Goal: Transaction & Acquisition: Book appointment/travel/reservation

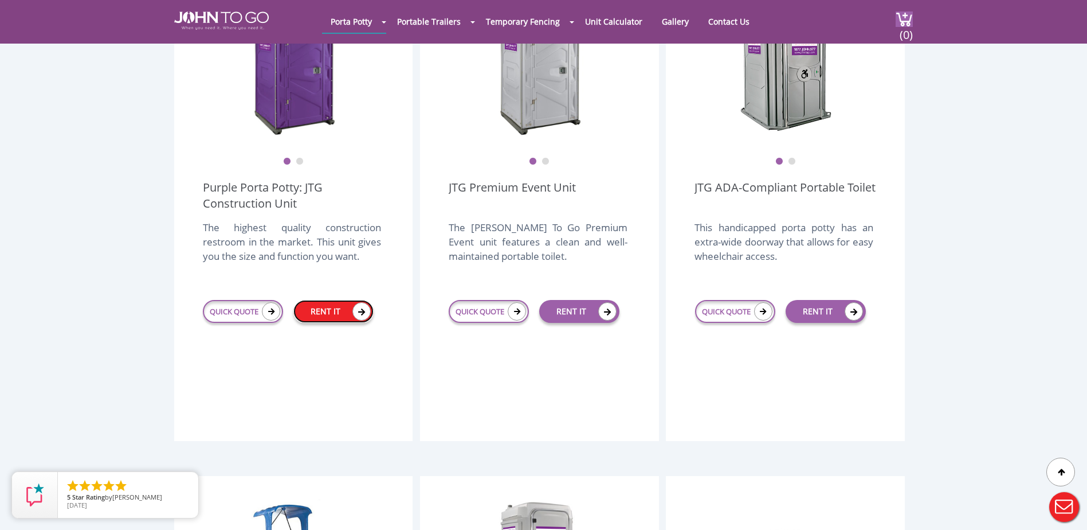
click at [329, 300] on link "RENT IT" at bounding box center [333, 311] width 80 height 23
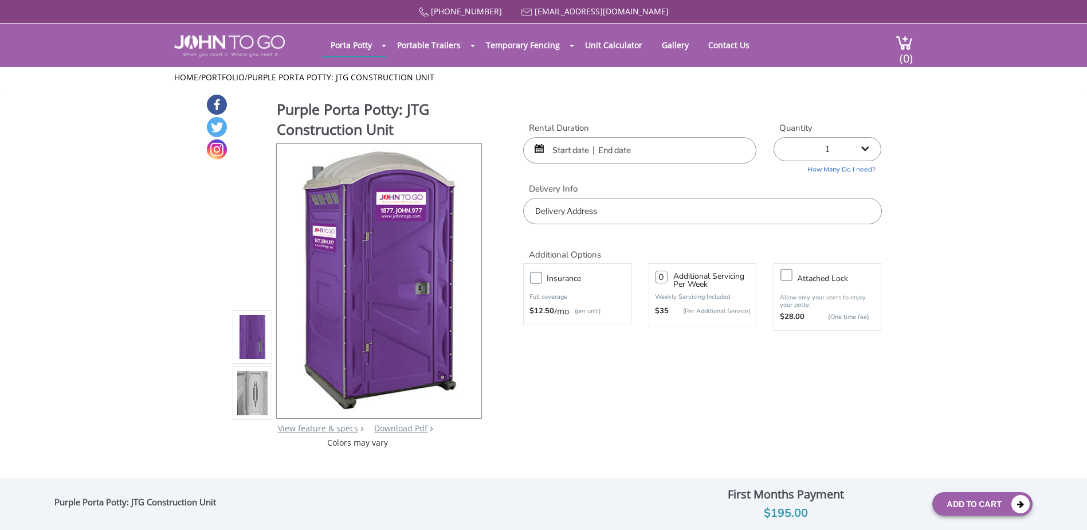
click at [563, 146] on input "text" at bounding box center [639, 150] width 233 height 26
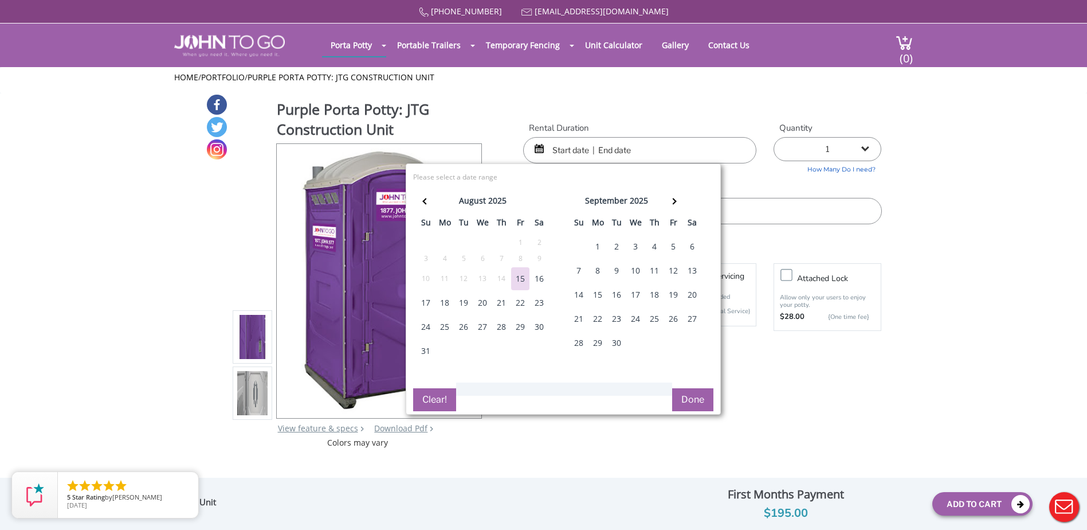
click at [871, 150] on select "1 2 (5% discount) 3 (8% discount) 4 (10% discount) 5 (12% discount) 6 (12% disc…" at bounding box center [828, 149] width 108 height 24
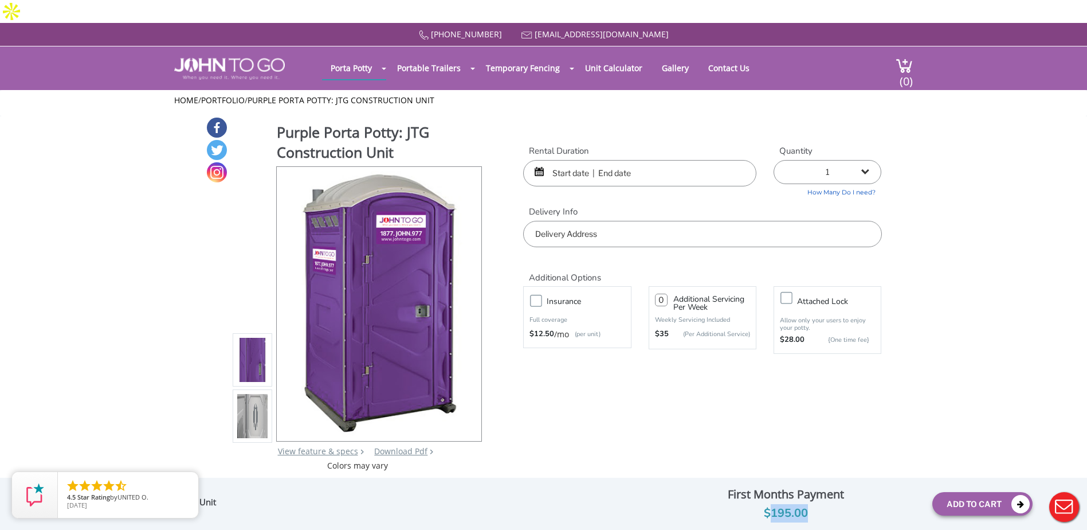
drag, startPoint x: 770, startPoint y: 512, endPoint x: 808, endPoint y: 508, distance: 37.5
click at [808, 508] on div "$195.00" at bounding box center [786, 513] width 276 height 18
click at [870, 160] on select "1 2 (5% discount) 3 (8% discount) 4 (10% discount) 5 (12% discount) 6 (12% disc…" at bounding box center [828, 172] width 108 height 24
drag, startPoint x: 778, startPoint y: 510, endPoint x: 778, endPoint y: 520, distance: 9.7
click at [778, 510] on div "$195.00" at bounding box center [786, 513] width 276 height 18
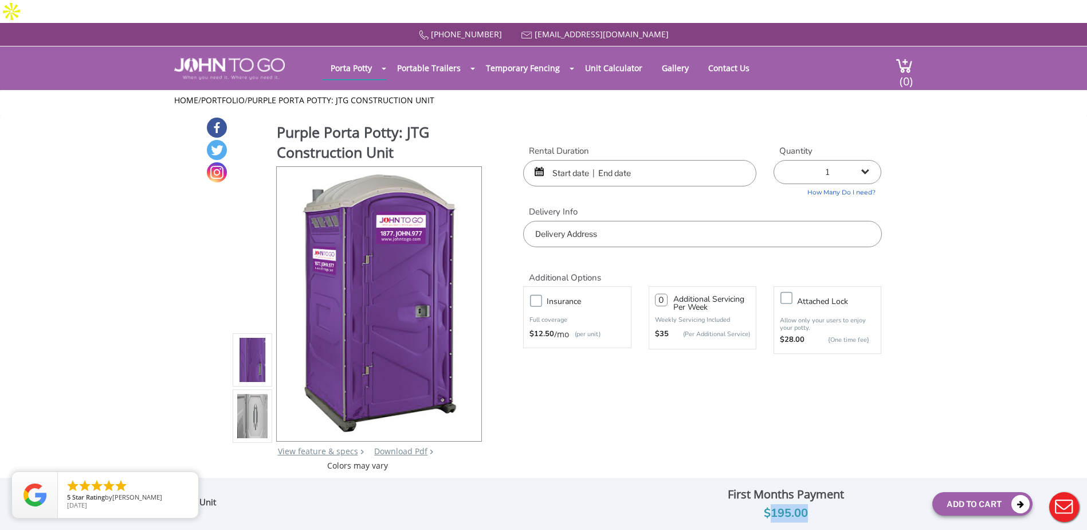
click at [774, 514] on div "$195.00" at bounding box center [786, 513] width 276 height 18
drag, startPoint x: 770, startPoint y: 512, endPoint x: 808, endPoint y: 511, distance: 37.3
click at [808, 511] on div "$195.00" at bounding box center [786, 513] width 276 height 18
click at [771, 508] on div "$195.00" at bounding box center [786, 513] width 276 height 18
drag, startPoint x: 771, startPoint y: 511, endPoint x: 811, endPoint y: 508, distance: 40.2
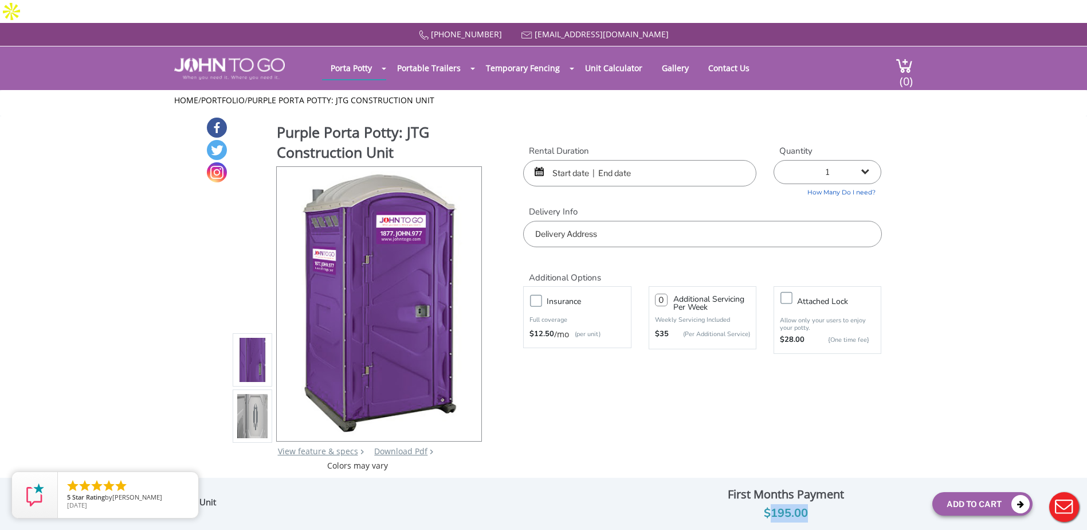
click at [813, 508] on div "$195.00" at bounding box center [786, 513] width 276 height 18
click at [780, 521] on div "$195.00" at bounding box center [786, 513] width 276 height 18
drag, startPoint x: 771, startPoint y: 512, endPoint x: 810, endPoint y: 511, distance: 39.0
click at [810, 511] on div "$195.00" at bounding box center [786, 513] width 276 height 18
click at [184, 481] on icon "close" at bounding box center [186, 482] width 11 height 11
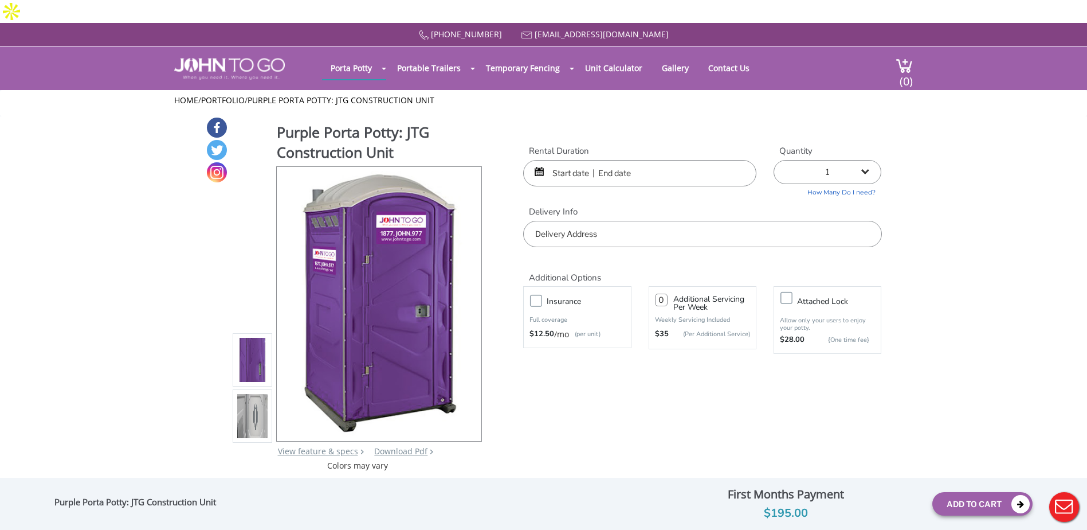
click at [802, 445] on div "Purple Porta Potty: JTG Construction Unit View feature & specs Download Pdf Pro…" at bounding box center [544, 293] width 676 height 355
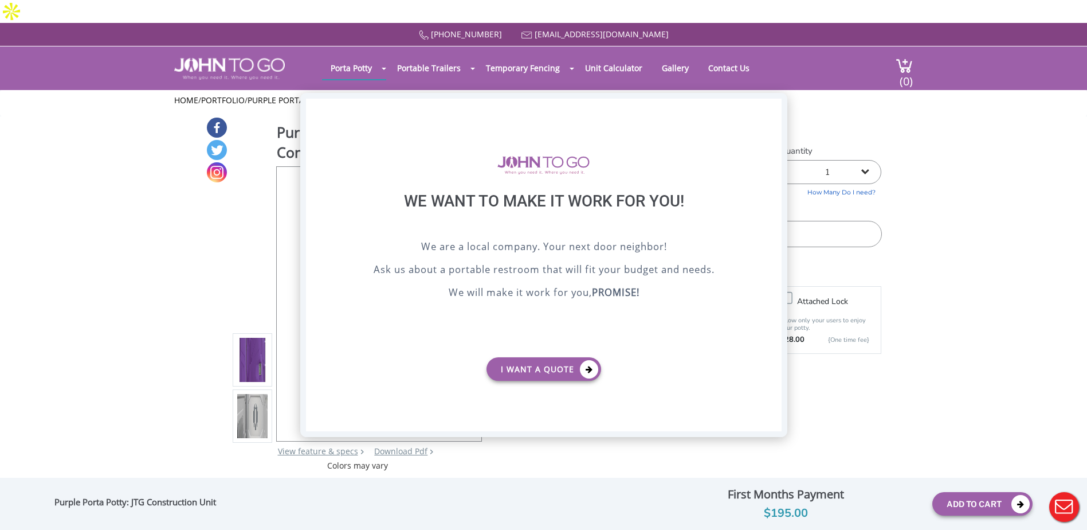
click at [771, 105] on div "X" at bounding box center [772, 108] width 18 height 19
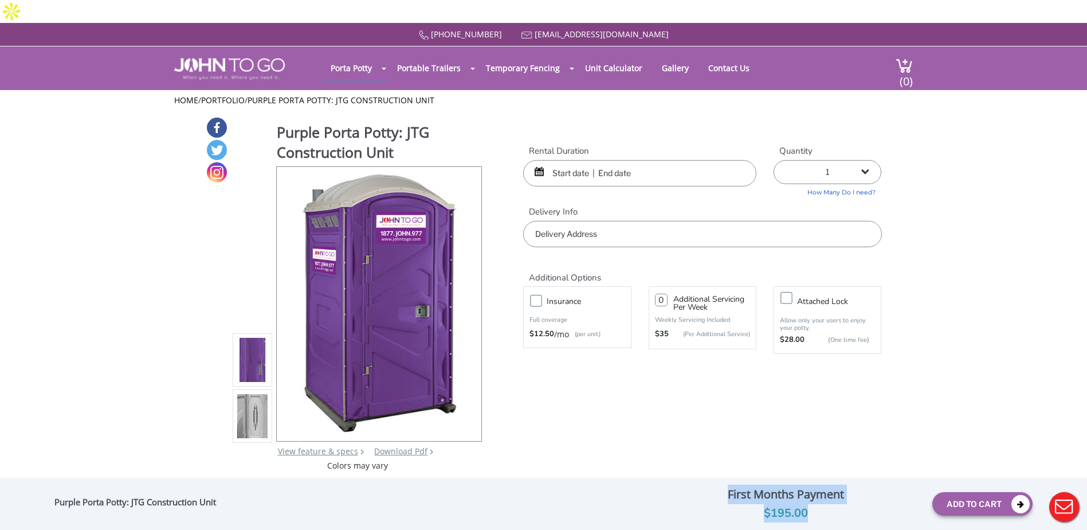
drag, startPoint x: 822, startPoint y: 518, endPoint x: 715, endPoint y: 480, distance: 113.1
click at [715, 480] on div "Purple Porta Potty: JTG Construction Unit Optional Insurance $ Servicing charge…" at bounding box center [543, 503] width 1087 height 52
click at [681, 382] on div "Purple Porta Potty: JTG Construction Unit View feature & specs Download Pdf Pro…" at bounding box center [544, 293] width 676 height 355
click at [566, 160] on input "text" at bounding box center [639, 173] width 233 height 26
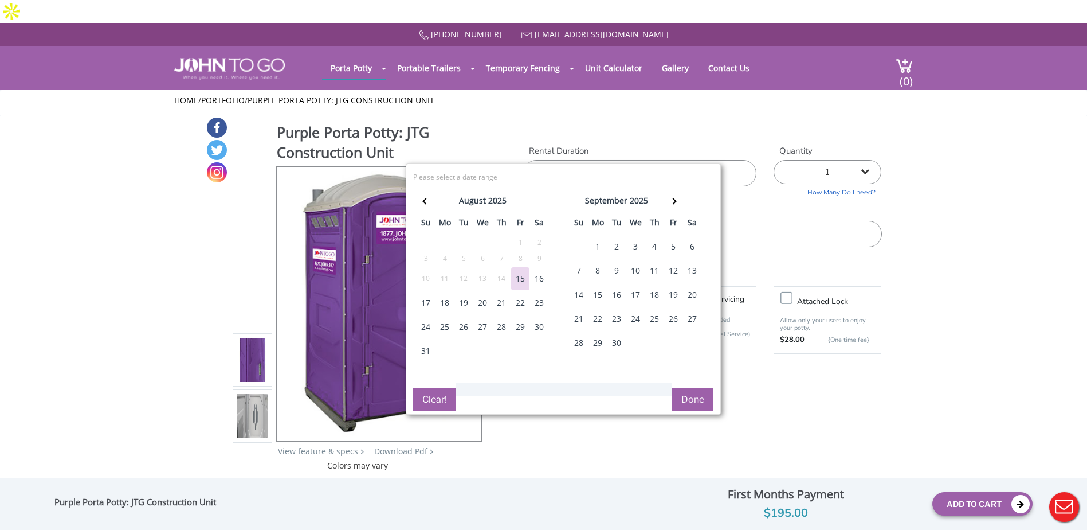
click at [522, 276] on div "15" at bounding box center [520, 278] width 18 height 23
click at [441, 301] on div "18" at bounding box center [445, 302] width 18 height 23
type input "08/15/2025 to 08/18/2025"
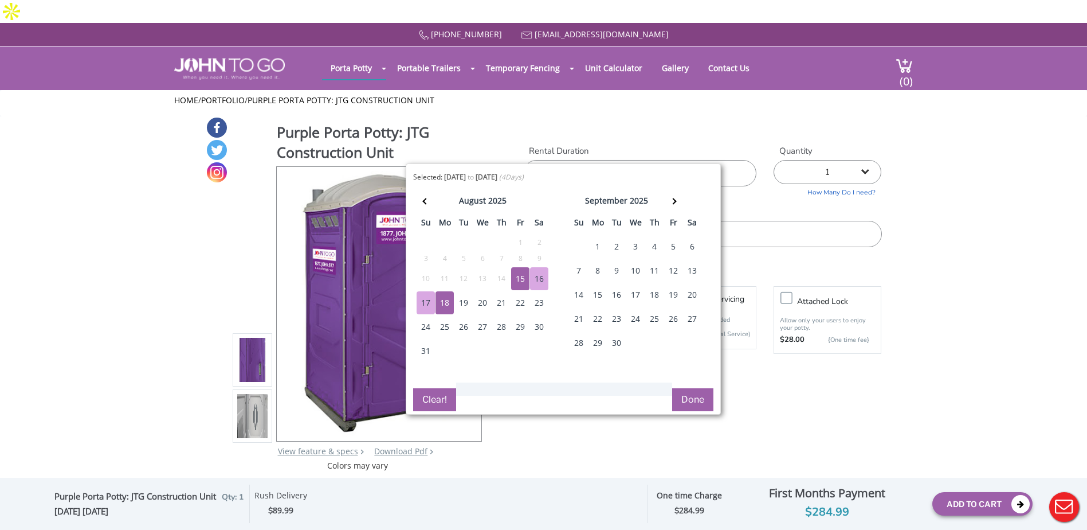
click at [696, 401] on button "Done" at bounding box center [692, 399] width 41 height 23
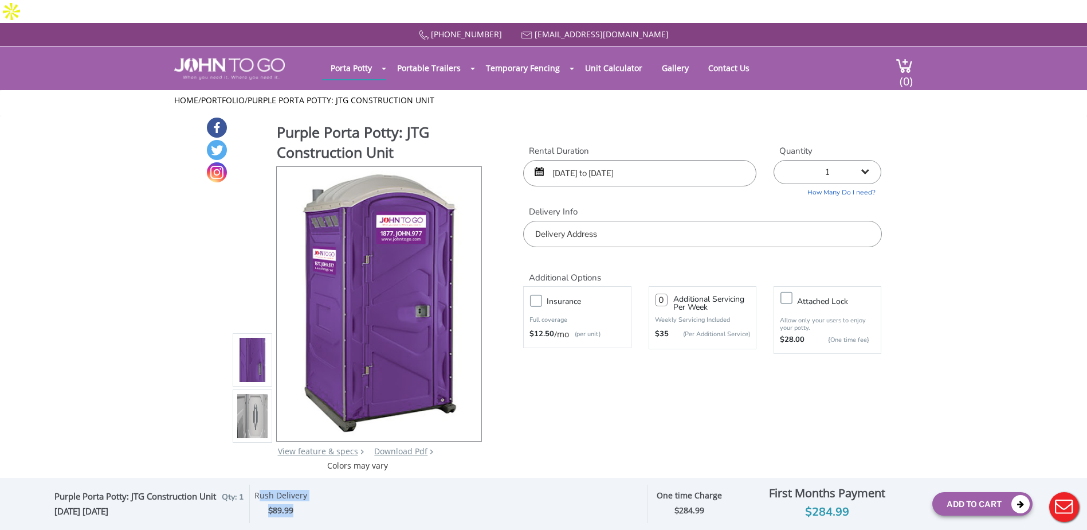
drag, startPoint x: 262, startPoint y: 494, endPoint x: 315, endPoint y: 509, distance: 54.2
click at [312, 509] on div "Rush Delivery $ 89.99" at bounding box center [280, 503] width 62 height 38
drag, startPoint x: 315, startPoint y: 509, endPoint x: 374, endPoint y: 508, distance: 59.6
click at [374, 508] on div "Optional Insurance $ Servicing charges $ Attach Lock $ Rush Delivery $ Full Set…" at bounding box center [441, 503] width 395 height 38
click at [868, 160] on select "1 2 (5% discount) 3 (8% discount) 4 (10% discount) 5 (12% discount) 6 (12% disc…" at bounding box center [828, 172] width 108 height 24
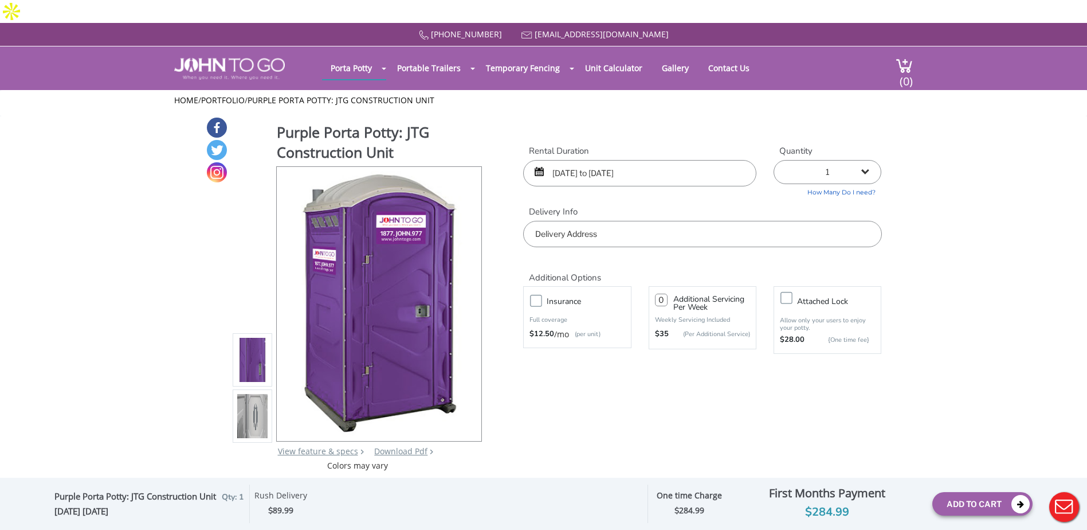
select select "5"
click at [774, 160] on select "1 2 (5% discount) 3 (8% discount) 4 (10% discount) 5 (12% discount) 6 (12% disc…" at bounding box center [828, 172] width 108 height 24
click at [656, 160] on input "08/15/2025 to 08/18/2025" at bounding box center [639, 173] width 233 height 26
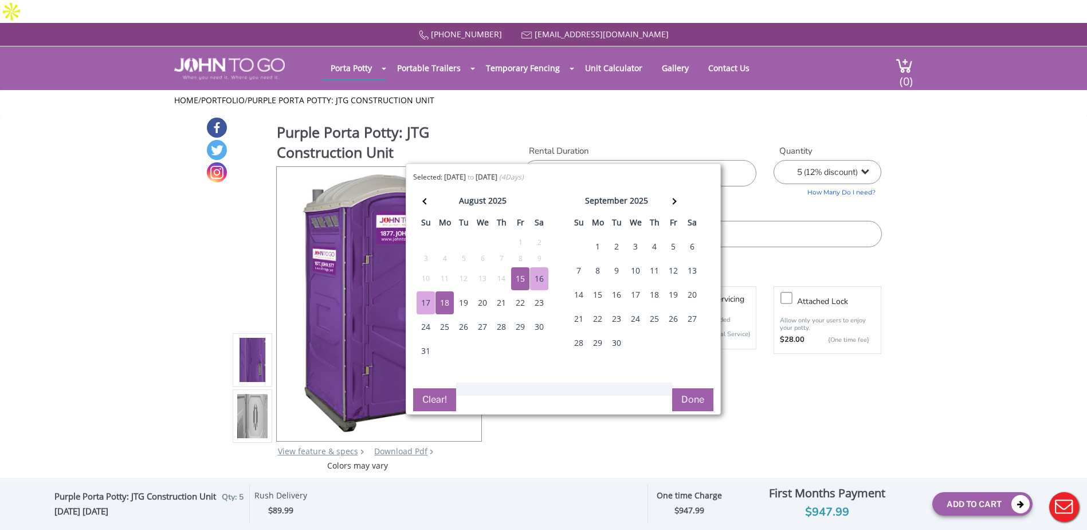
click at [517, 281] on div "15" at bounding box center [520, 278] width 18 height 23
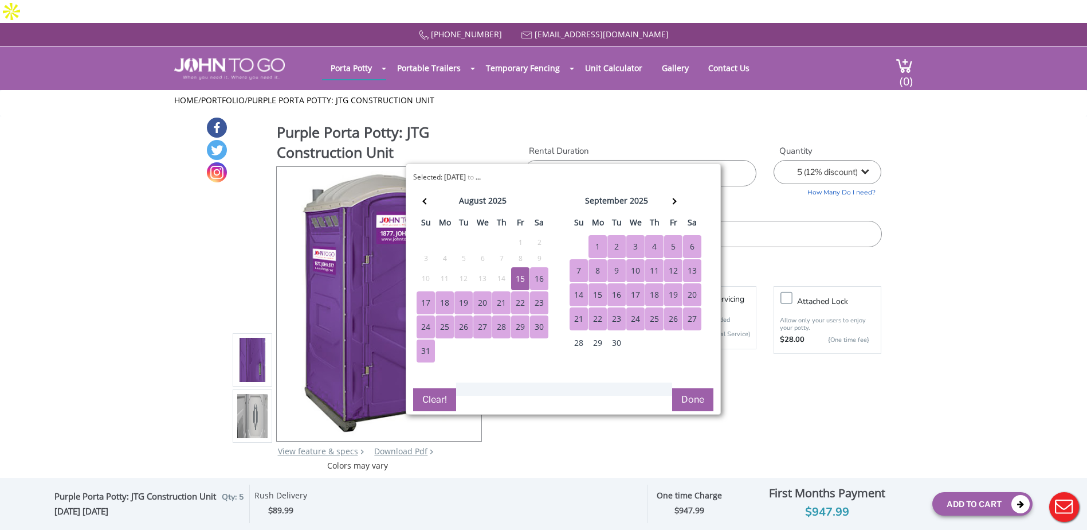
click at [694, 320] on div "27" at bounding box center [692, 318] width 18 height 23
type input "08/15/2025 to 09/27/2025"
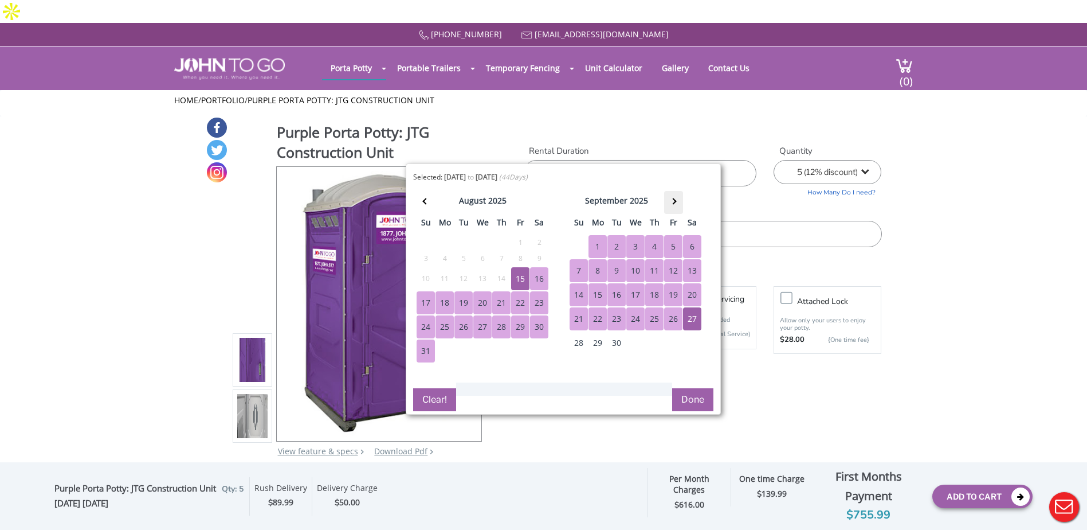
click at [674, 198] on th at bounding box center [673, 202] width 19 height 23
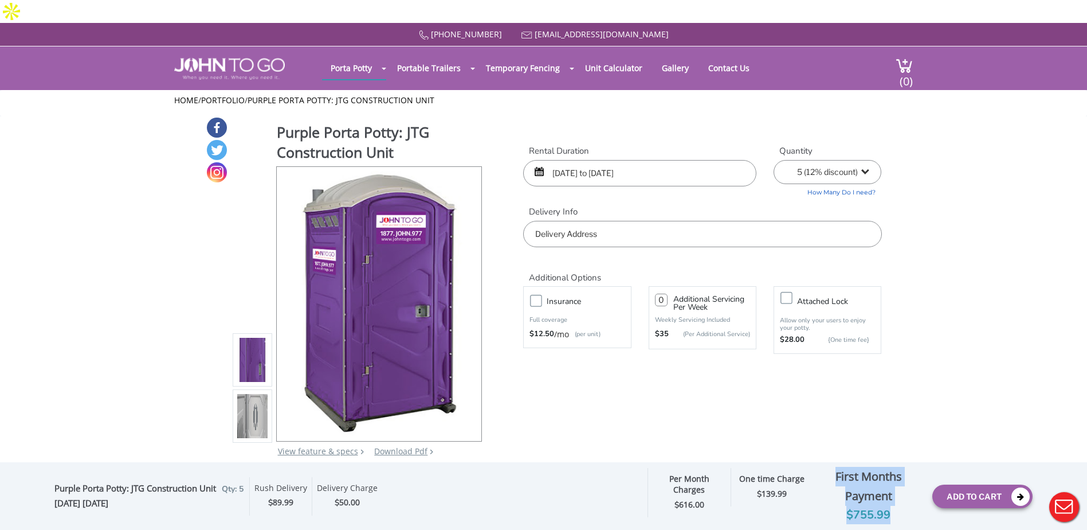
drag, startPoint x: 651, startPoint y: 485, endPoint x: 895, endPoint y: 523, distance: 247.0
click at [895, 523] on div "Per Month Charges $ 616.00 One time Charge $ 139.99 First Months Payment $755.99" at bounding box center [785, 496] width 293 height 56
click at [627, 362] on div "Purple Porta Potty: JTG Construction Unit View feature & specs Download Pdf Pro…" at bounding box center [544, 293] width 676 height 355
click at [845, 160] on select "1 2 (5% discount) 3 (8% discount) 4 (10% discount) 5 (12% discount) 6 (12% disc…" at bounding box center [828, 172] width 108 height 24
click at [774, 160] on select "1 2 (5% discount) 3 (8% discount) 4 (10% discount) 5 (12% discount) 6 (12% disc…" at bounding box center [828, 172] width 108 height 24
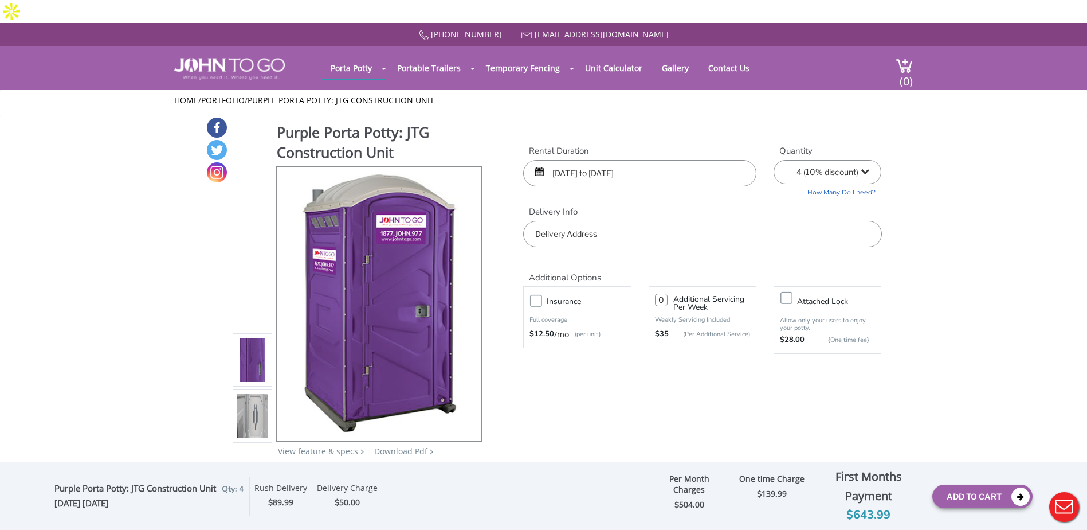
click at [869, 160] on select "1 2 (5% discount) 3 (8% discount) 4 (10% discount) 5 (12% discount) 6 (12% disc…" at bounding box center [828, 172] width 108 height 24
click at [774, 160] on select "1 2 (5% discount) 3 (8% discount) 4 (10% discount) 5 (12% discount) 6 (12% disc…" at bounding box center [828, 172] width 108 height 24
click at [868, 160] on select "1 2 (5% discount) 3 (8% discount) 4 (10% discount) 5 (12% discount) 6 (12% disc…" at bounding box center [828, 172] width 108 height 24
click at [774, 160] on select "1 2 (5% discount) 3 (8% discount) 4 (10% discount) 5 (12% discount) 6 (12% disc…" at bounding box center [828, 172] width 108 height 24
click at [867, 160] on select "1 2 (5% discount) 3 (8% discount) 4 (10% discount) 5 (12% discount) 6 (12% disc…" at bounding box center [828, 172] width 108 height 24
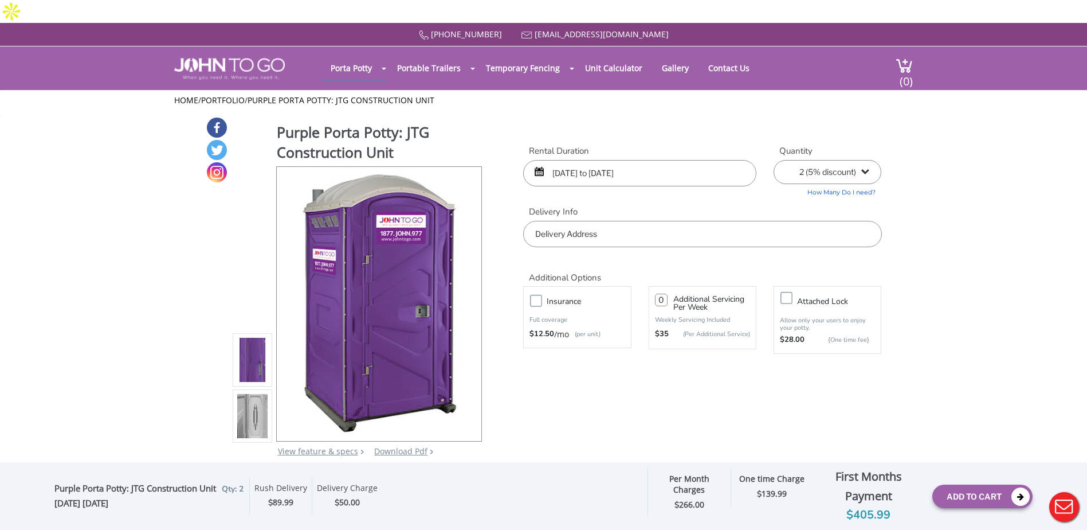
select select "1"
click at [774, 160] on select "1 2 (5% discount) 3 (8% discount) 4 (10% discount) 5 (12% discount) 6 (12% disc…" at bounding box center [828, 172] width 108 height 24
click at [441, 516] on div "Purple Porta Potty: JTG Construction Unit Qty: 1 08/15/2025 09/27/2025 Optional…" at bounding box center [543, 496] width 978 height 56
click at [628, 402] on div "Purple Porta Potty: JTG Construction Unit View feature & specs Download Pdf Pro…" at bounding box center [544, 293] width 676 height 355
click at [687, 160] on input "08/15/2025 to 09/27/2025" at bounding box center [639, 173] width 233 height 26
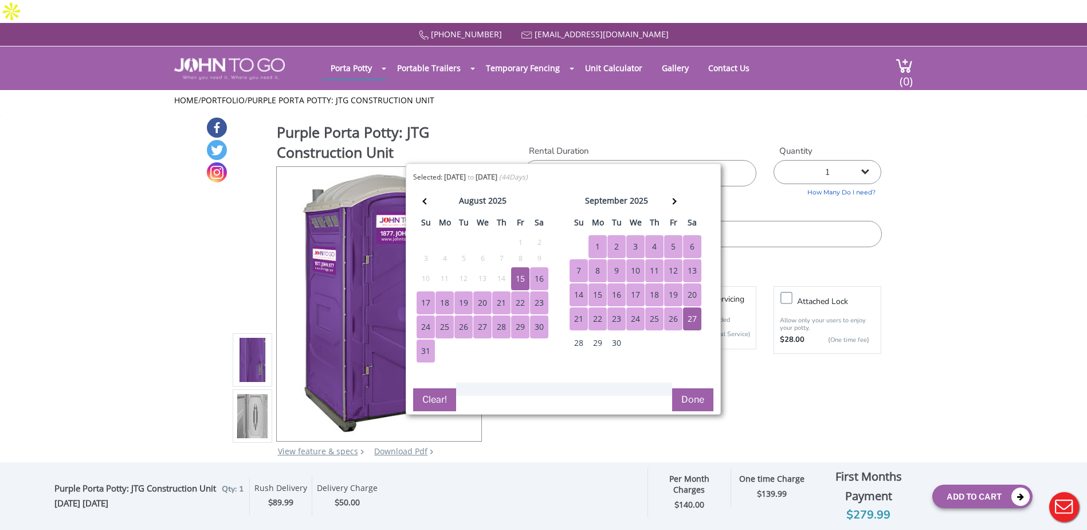
click at [695, 317] on div "27" at bounding box center [692, 318] width 18 height 23
click at [520, 274] on div "15" at bounding box center [520, 278] width 18 height 23
click at [694, 399] on button "Done" at bounding box center [692, 399] width 41 height 23
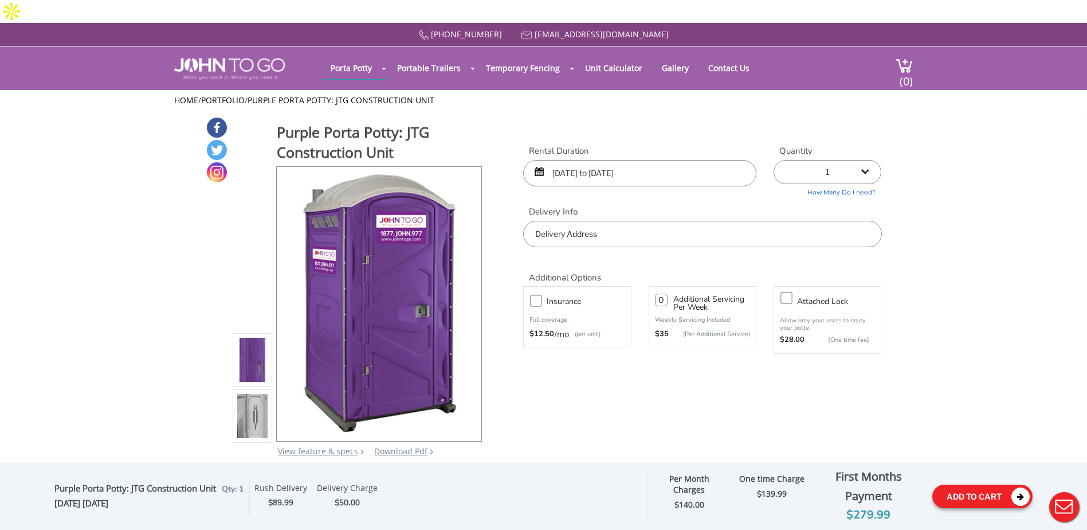
click at [979, 494] on button "Add To Cart" at bounding box center [982, 495] width 100 height 23
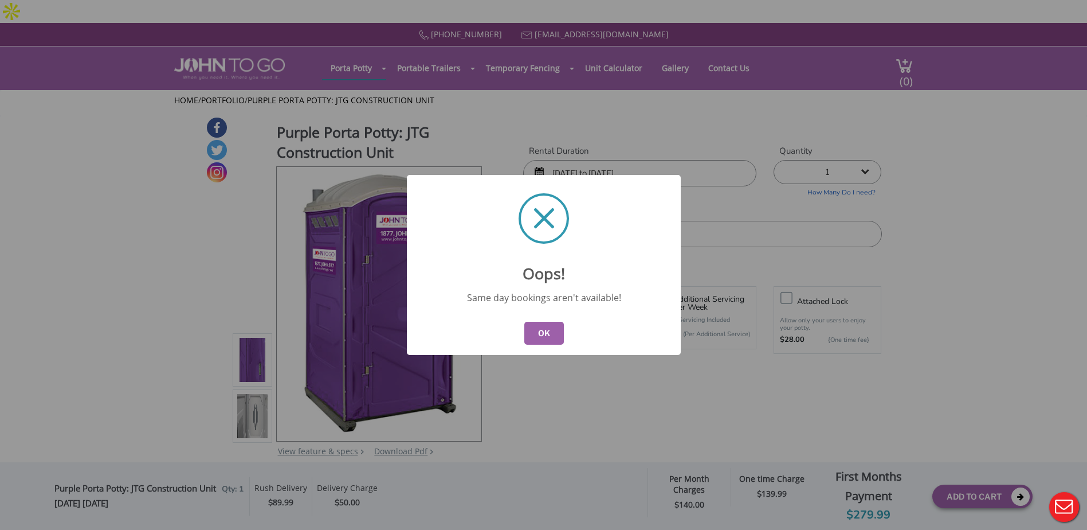
click at [542, 324] on button "OK" at bounding box center [544, 333] width 40 height 23
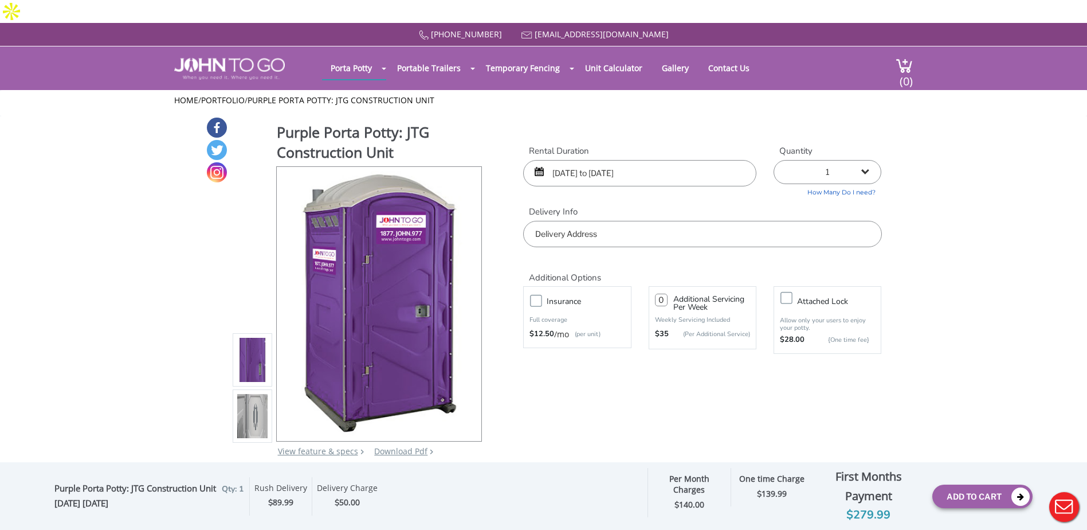
click at [566, 160] on input "08/15/2025 to 09/27/2025" at bounding box center [639, 173] width 233 height 26
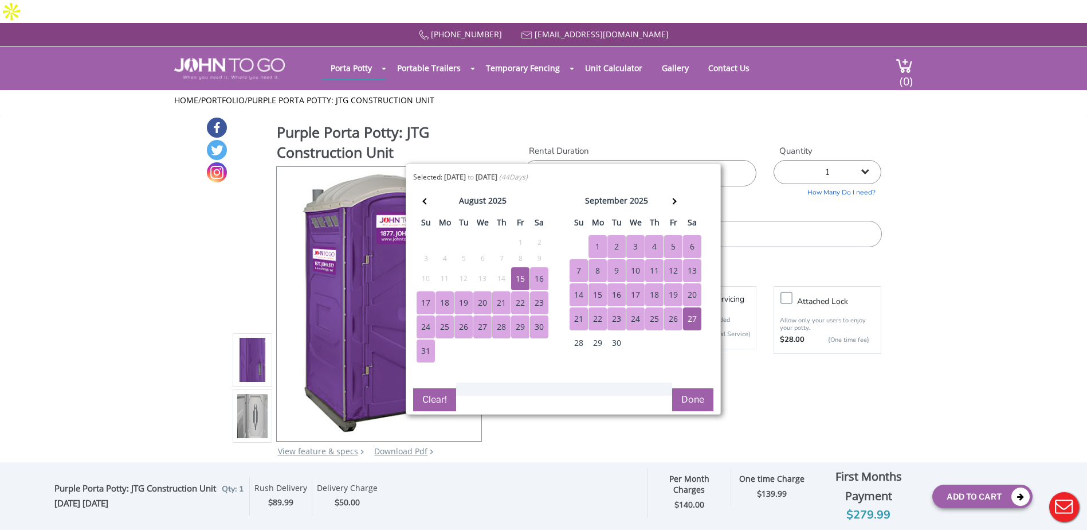
click at [538, 273] on div "16" at bounding box center [539, 278] width 18 height 23
click at [694, 319] on div "27" at bounding box center [692, 318] width 18 height 23
type input "08/16/2025 to 09/27/2025"
click at [695, 397] on button "Done" at bounding box center [692, 399] width 41 height 23
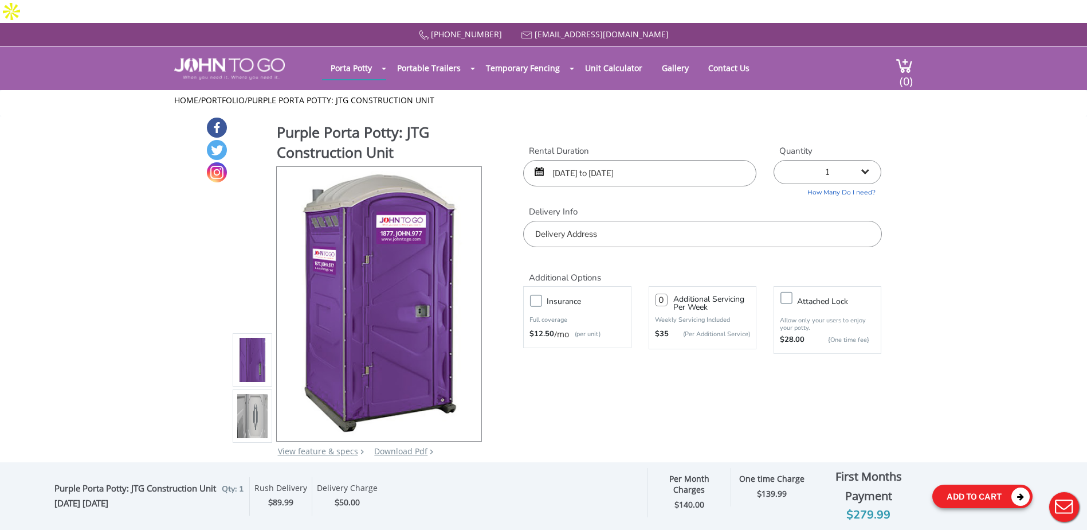
click at [979, 495] on button "Add To Cart" at bounding box center [982, 495] width 100 height 23
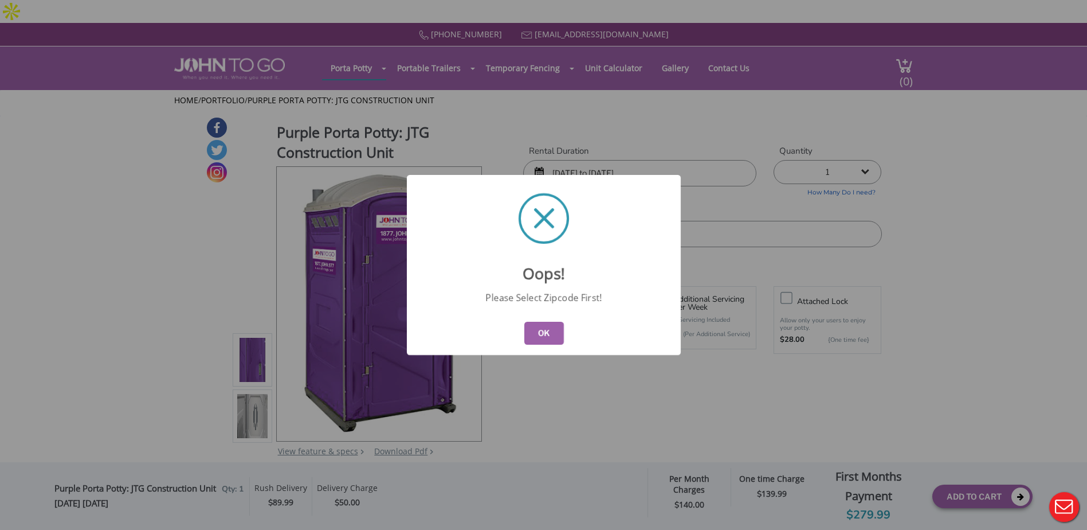
click at [549, 333] on button "OK" at bounding box center [544, 333] width 40 height 23
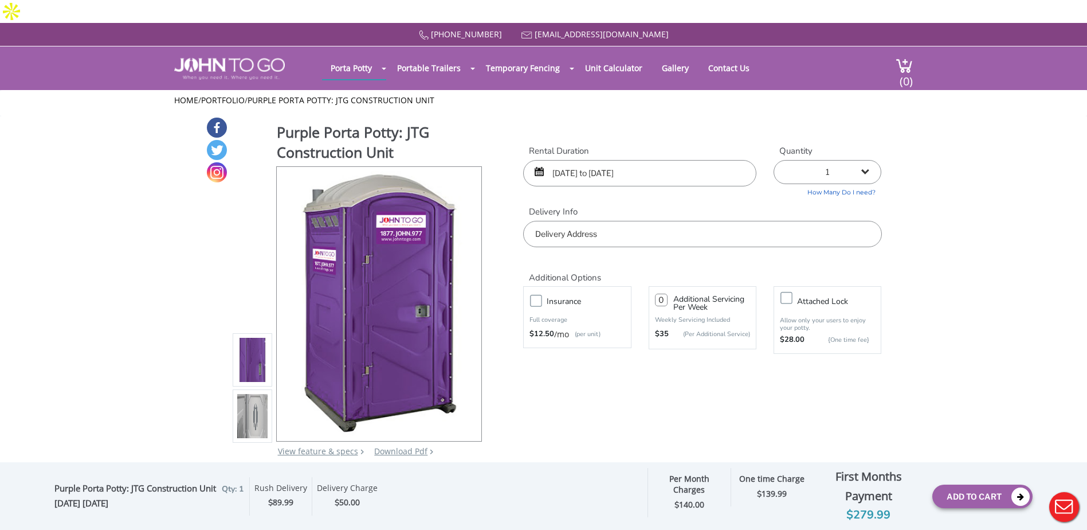
click at [636, 221] on input "text" at bounding box center [702, 234] width 358 height 26
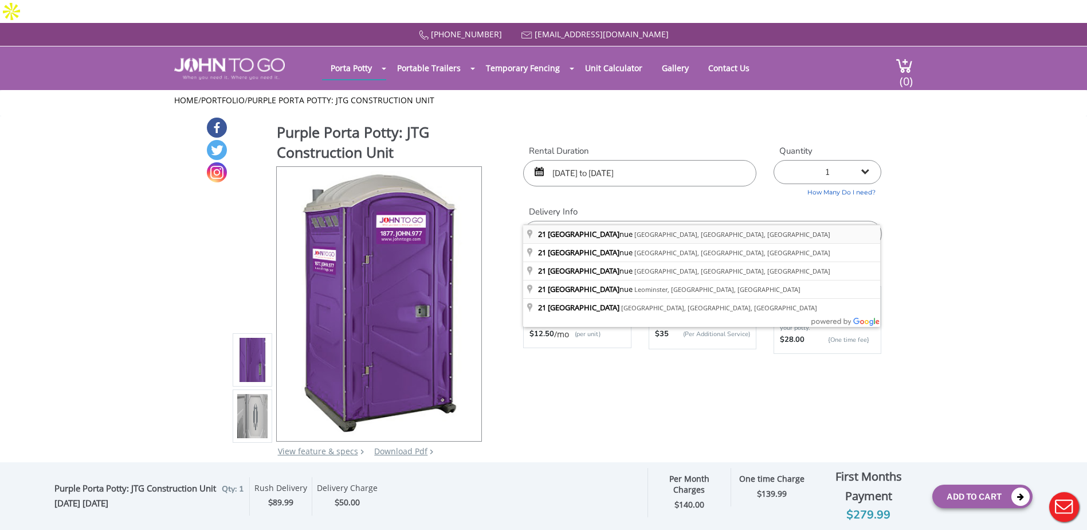
type input "21 Lakeside Avenue, Pompton Lakes, NJ, USA"
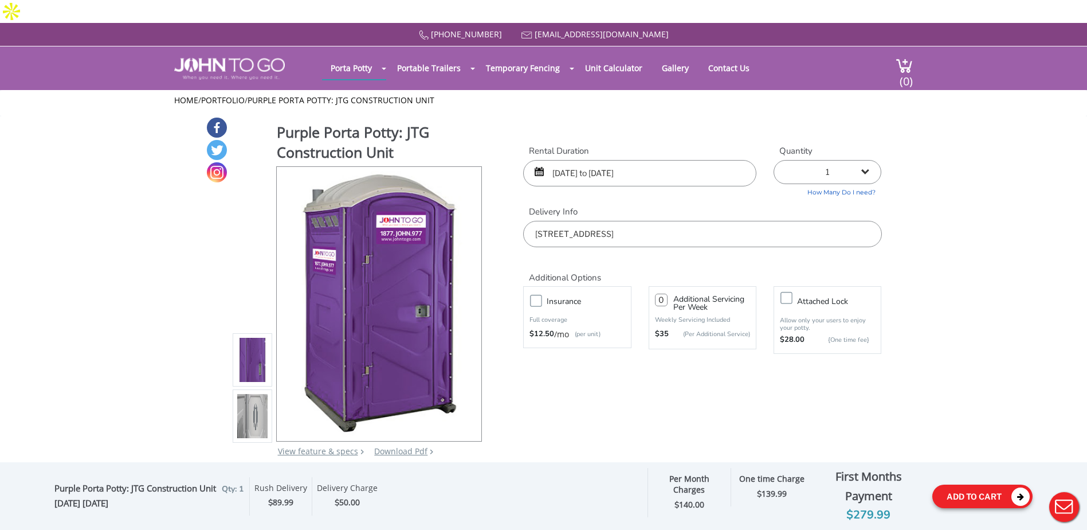
click at [988, 492] on button "Add To Cart" at bounding box center [982, 495] width 100 height 23
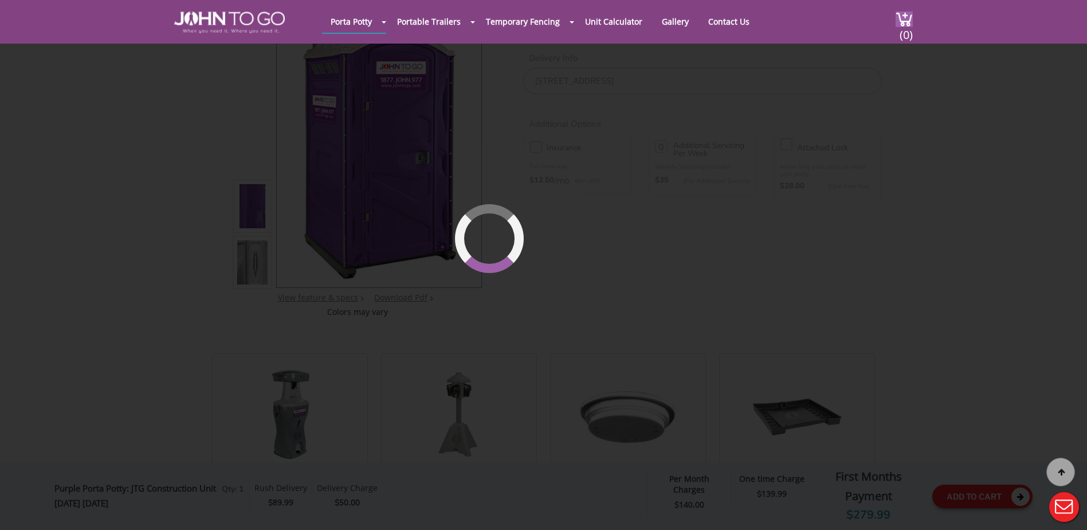
scroll to position [122, 0]
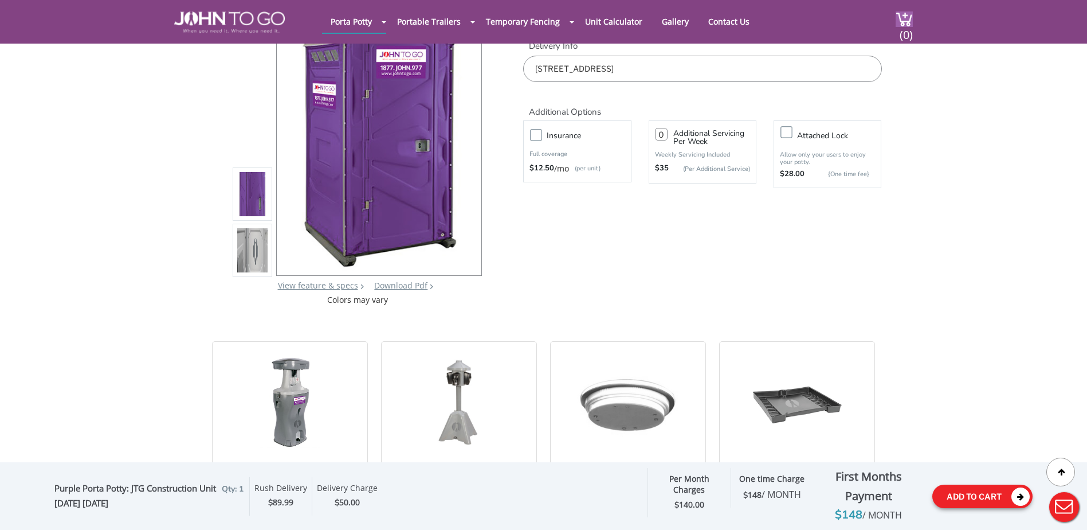
click at [978, 495] on button "Add To Cart" at bounding box center [982, 495] width 100 height 23
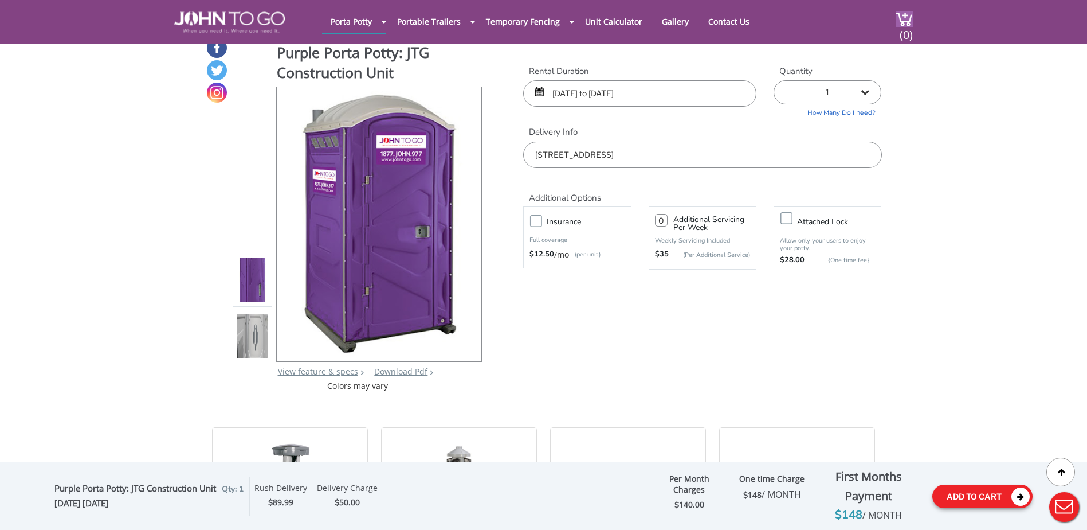
scroll to position [0, 0]
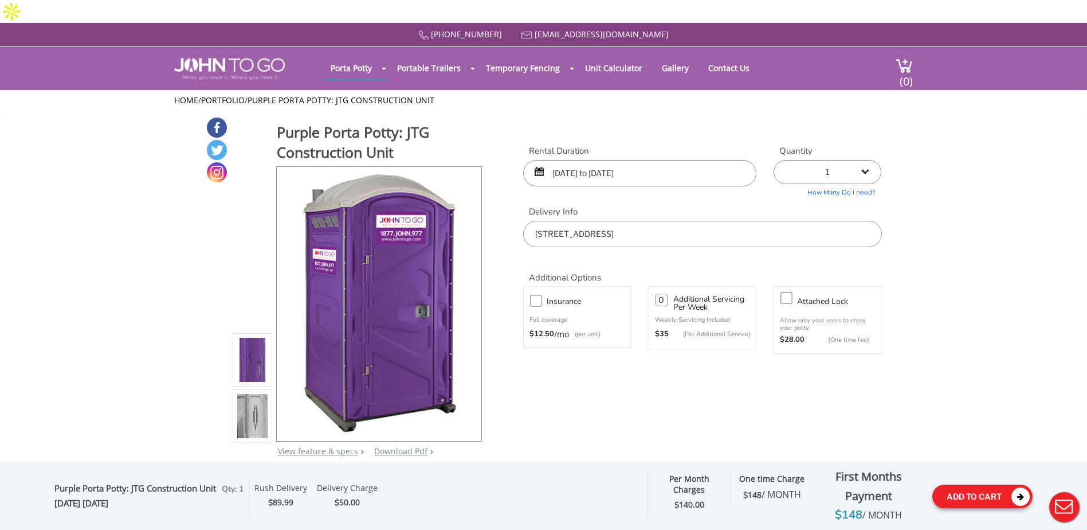
click at [992, 495] on button "Add To Cart" at bounding box center [982, 495] width 100 height 23
click at [703, 426] on div "Purple Porta Potty: JTG Construction Unit View feature & specs Download Pdf Pro…" at bounding box center [544, 293] width 676 height 355
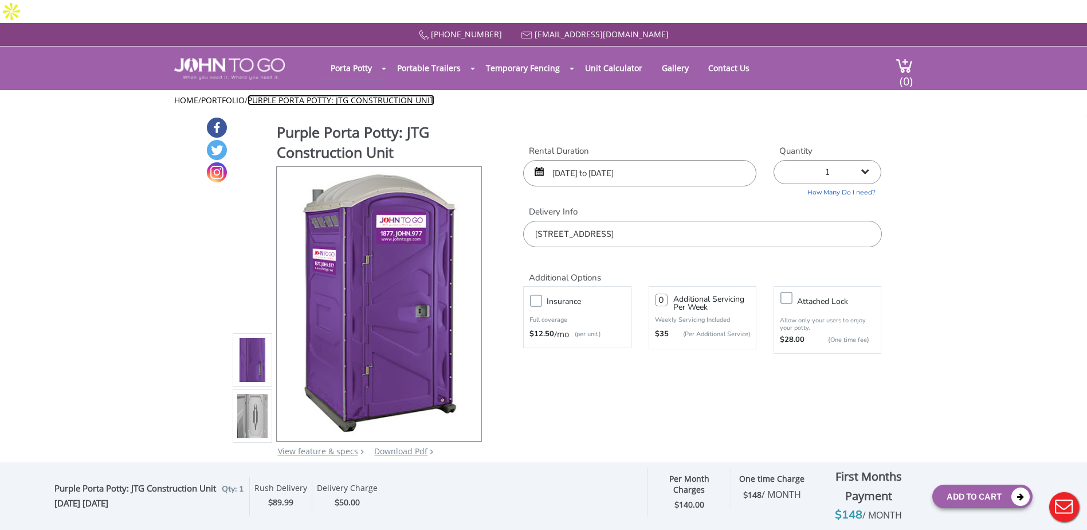
click at [309, 95] on link "Purple Porta Potty: JTG Construction Unit" at bounding box center [341, 100] width 187 height 11
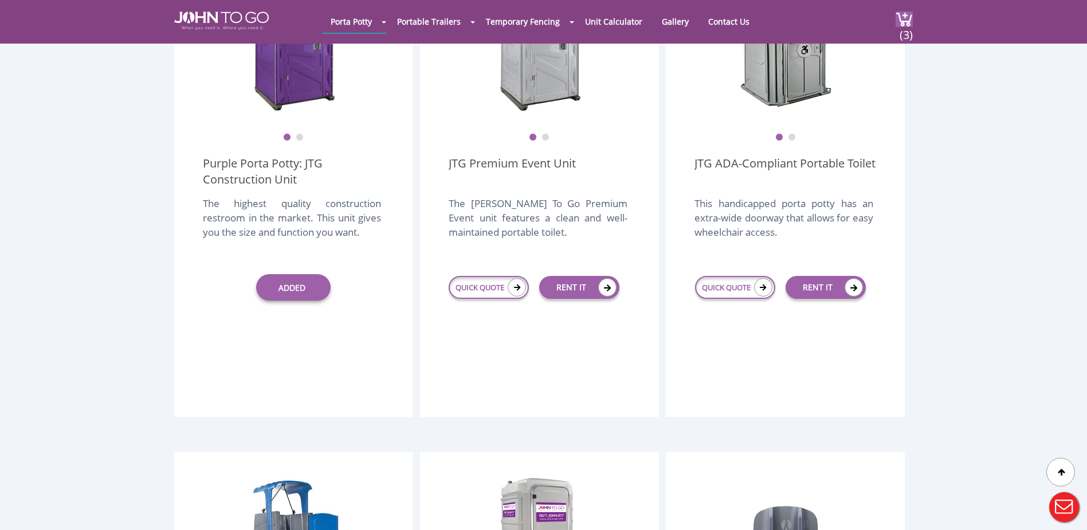
scroll to position [401, 0]
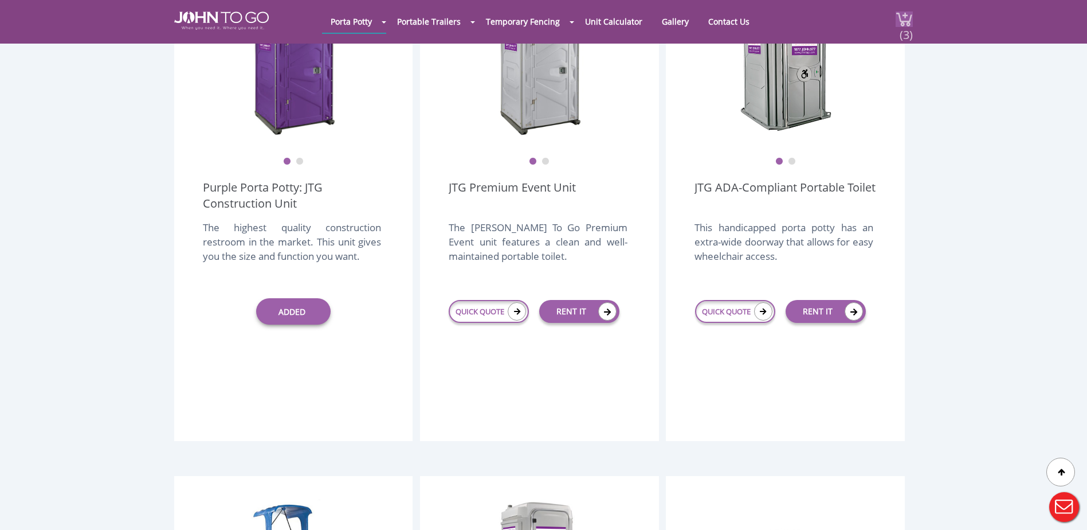
click at [903, 25] on span "(3)" at bounding box center [906, 30] width 14 height 25
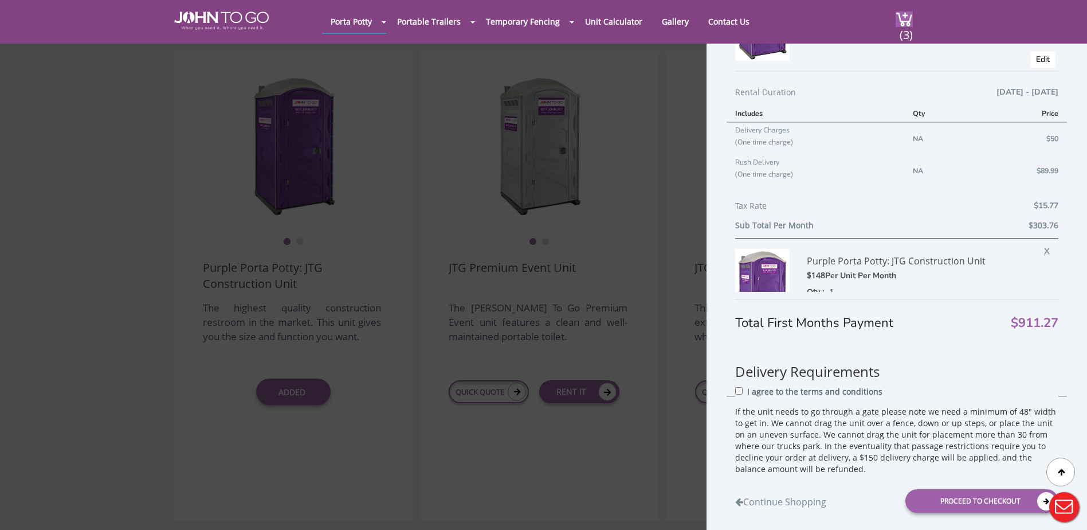
scroll to position [402, 0]
click at [1044, 250] on span "X" at bounding box center [1049, 249] width 11 height 15
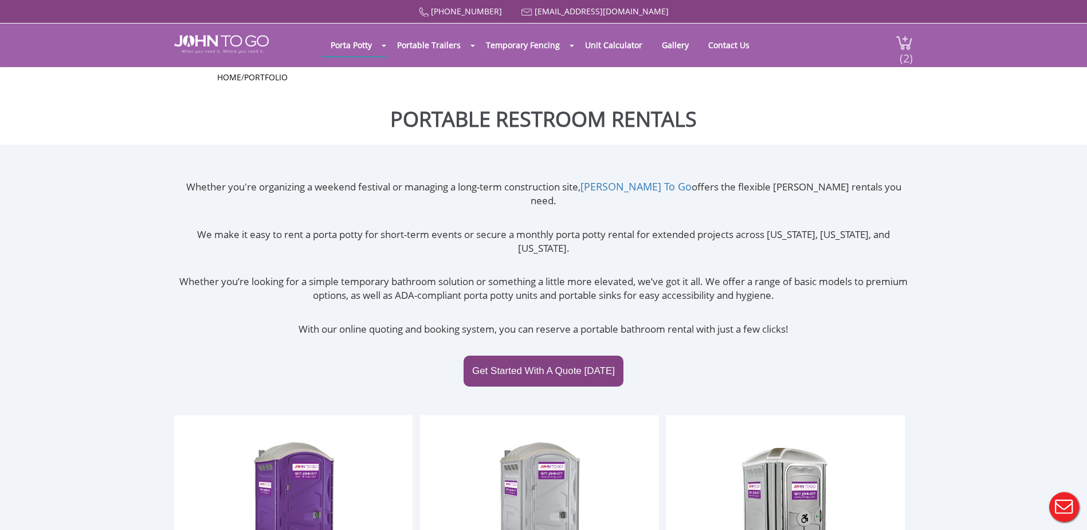
click at [904, 47] on span "(2)" at bounding box center [906, 53] width 14 height 25
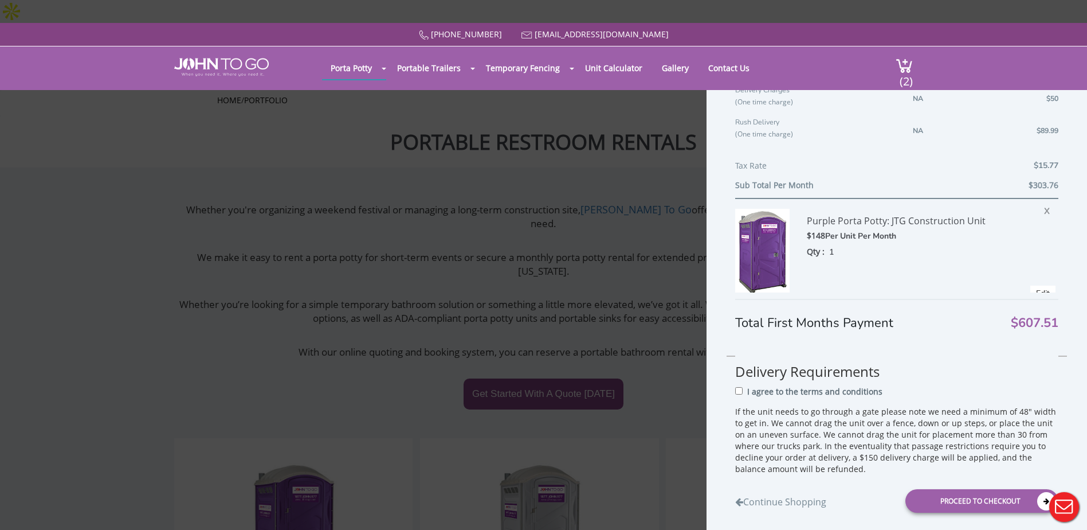
scroll to position [172, 0]
click at [1044, 203] on span "X" at bounding box center [1049, 205] width 11 height 15
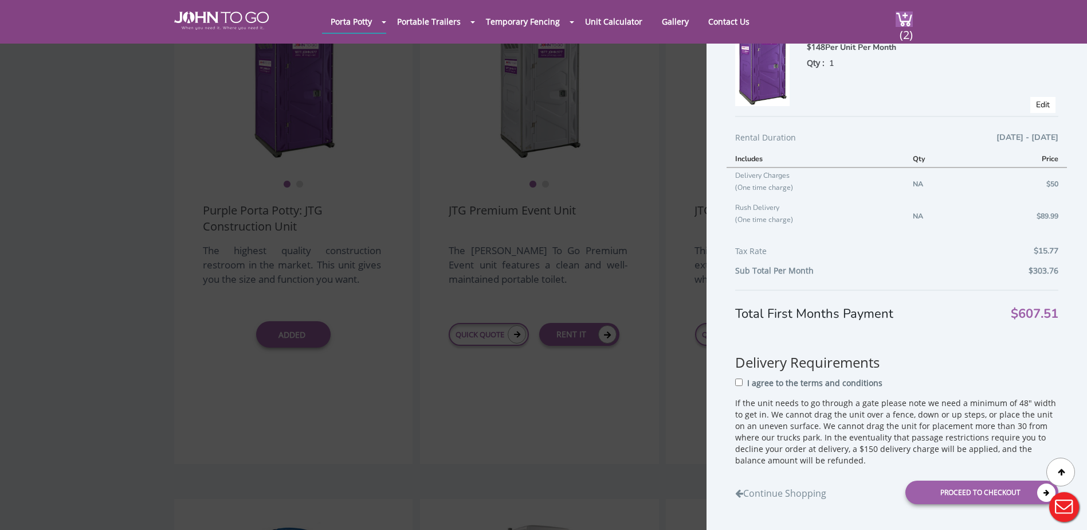
scroll to position [0, 0]
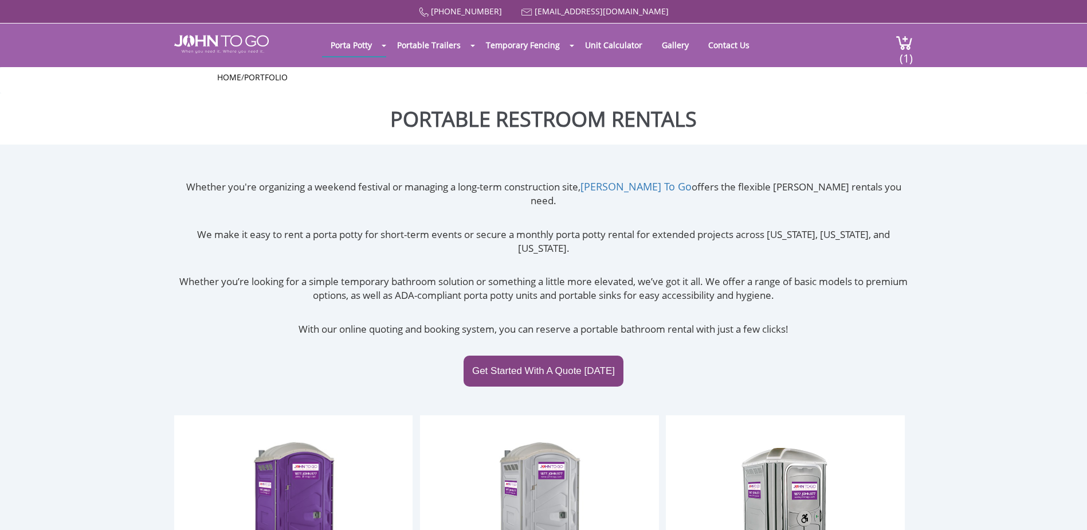
click at [916, 41] on header "Porta Potty Portable Toilets ADA Accessible Units Portable Sinks Waste Services…" at bounding box center [543, 45] width 1087 height 44
click at [908, 44] on span "(1)" at bounding box center [906, 53] width 14 height 25
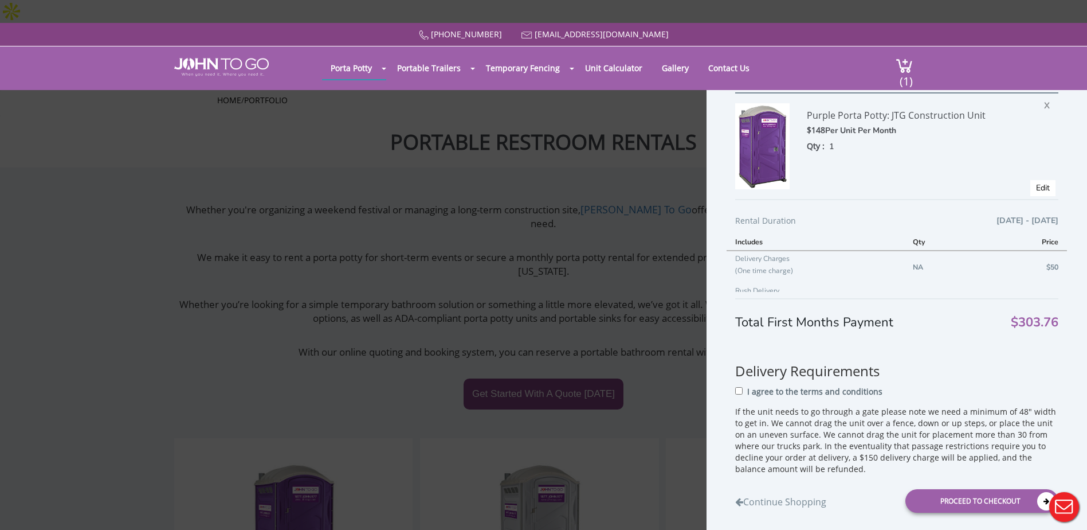
click at [1044, 103] on span "X" at bounding box center [1049, 103] width 11 height 15
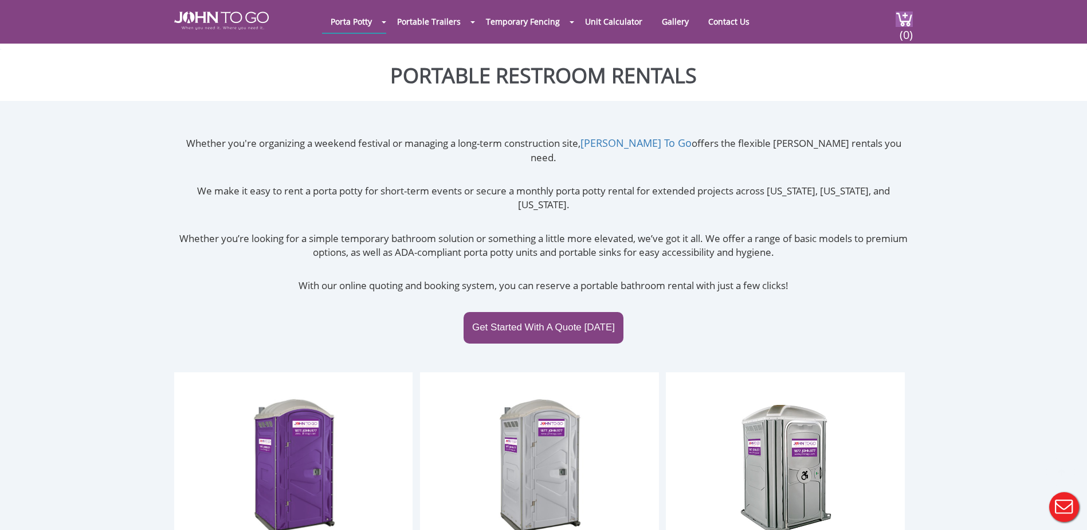
scroll to position [344, 0]
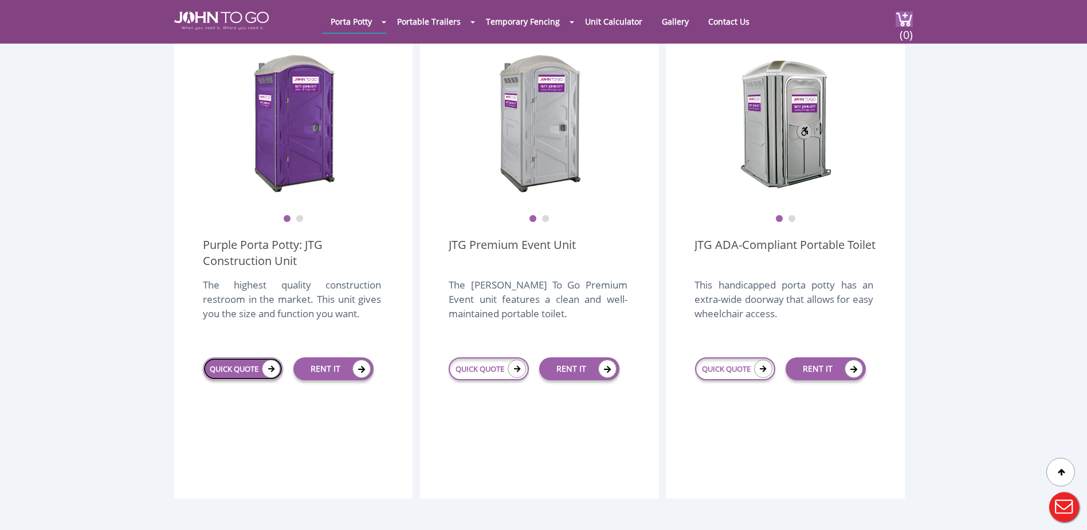
click at [235, 357] on link "QUICK QUOTE" at bounding box center [243, 368] width 80 height 23
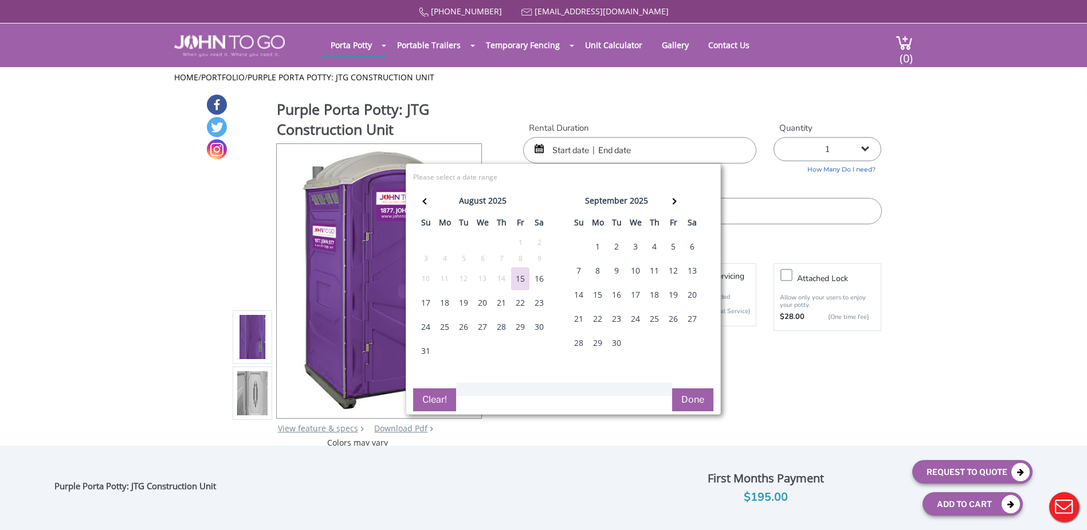
click at [542, 279] on div "16" at bounding box center [539, 278] width 18 height 23
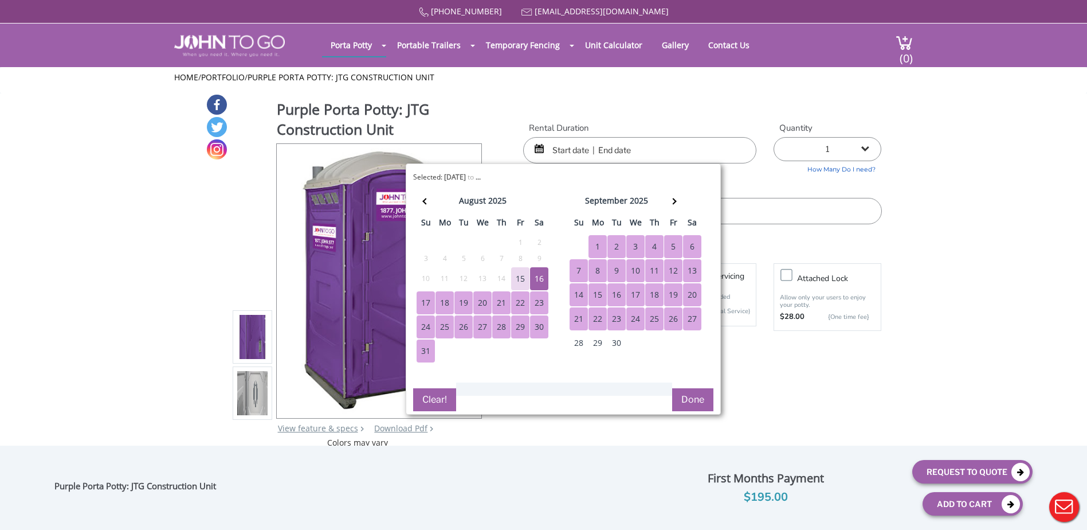
click at [692, 321] on div "27" at bounding box center [692, 318] width 18 height 23
type input "[DATE] to [DATE]"
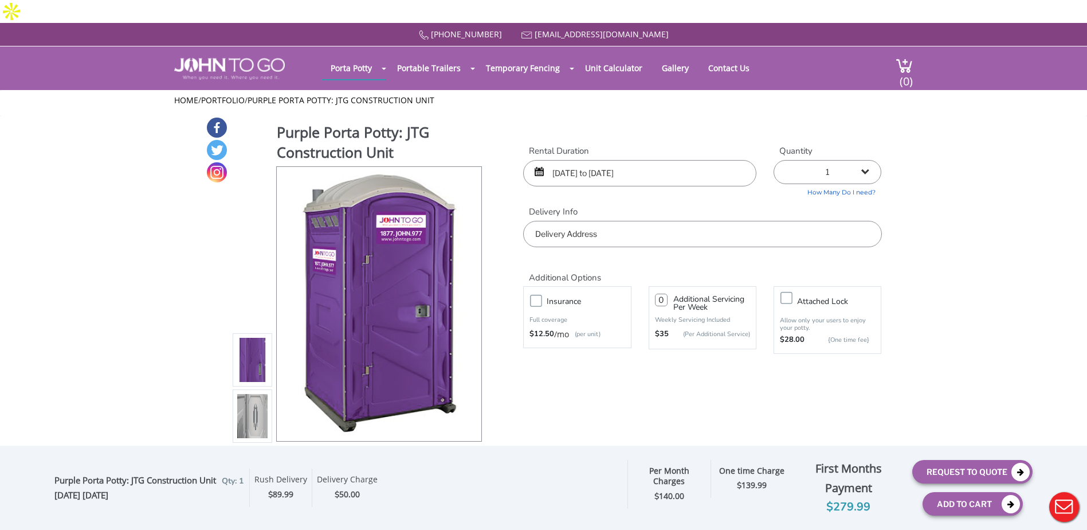
click at [865, 160] on select "1 2 (5% discount) 3 (8% discount) 4 (10% discount) 5 (12% discount) 6 (12% disc…" at bounding box center [828, 172] width 108 height 24
select select "2"
click at [774, 160] on select "1 2 (5% discount) 3 (8% discount) 4 (10% discount) 5 (12% discount) 6 (12% disc…" at bounding box center [828, 172] width 108 height 24
click at [561, 221] on input "text" at bounding box center [702, 234] width 358 height 26
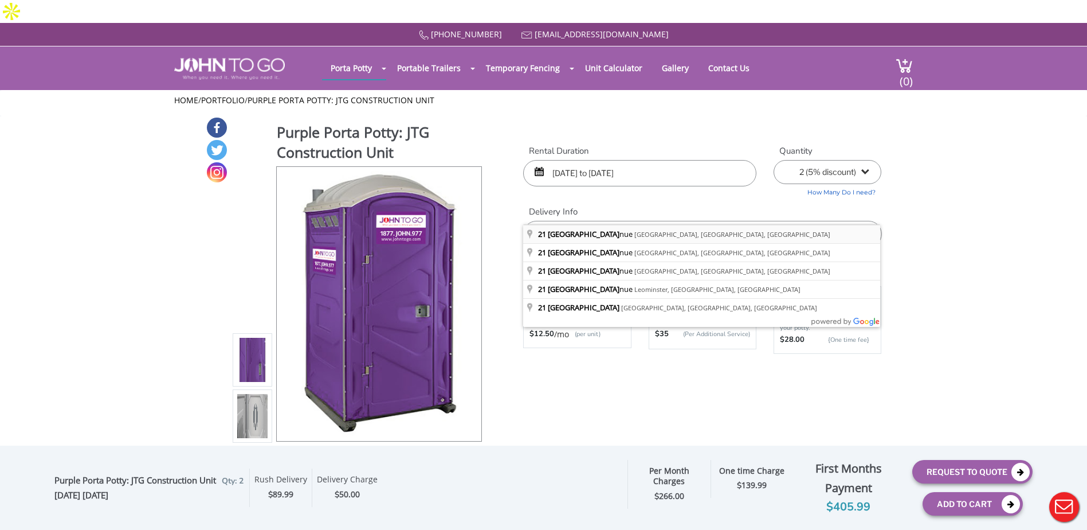
type input "21 Lakeside Avenue, Pompton Lakes, NJ, USA"
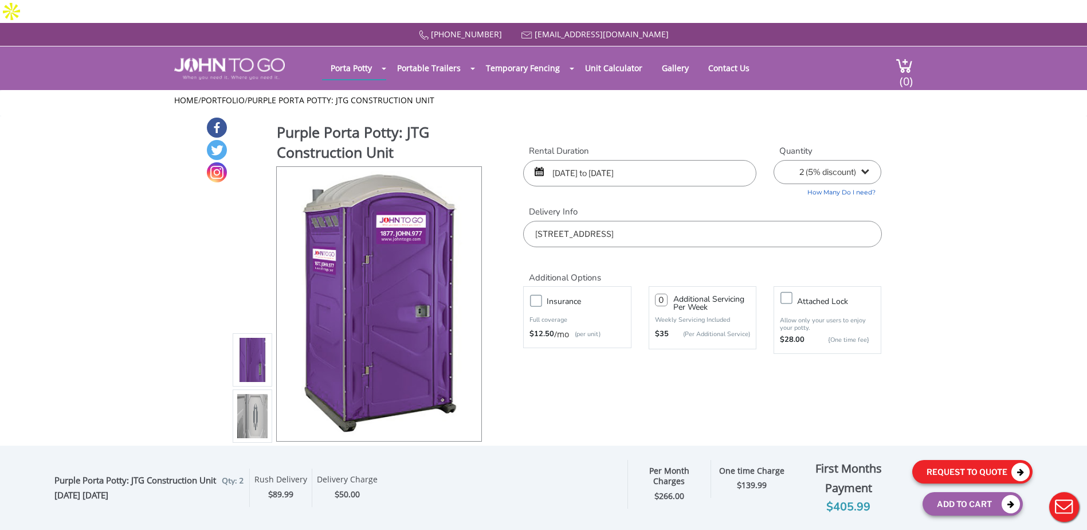
click at [958, 467] on button "Request To Quote" at bounding box center [972, 471] width 120 height 23
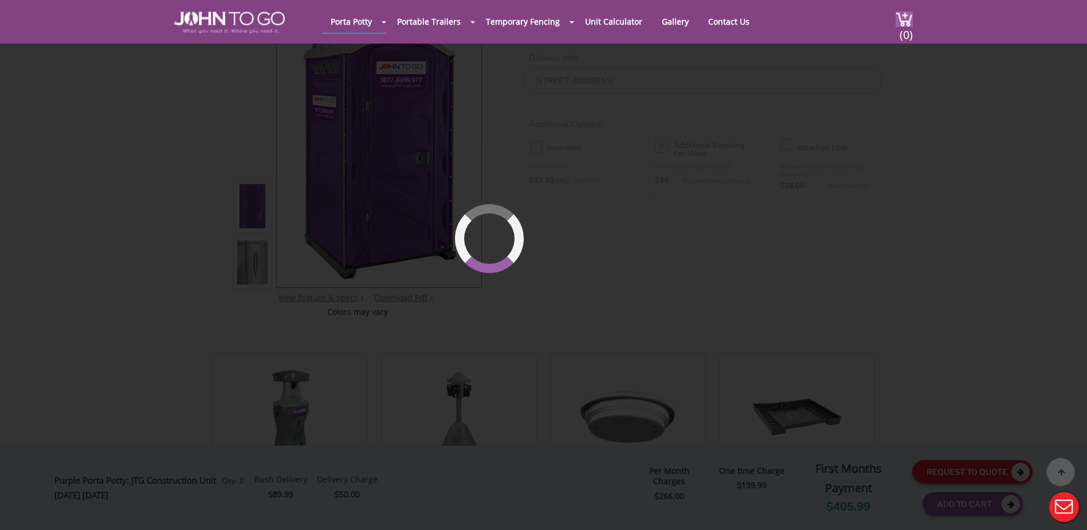
scroll to position [122, 0]
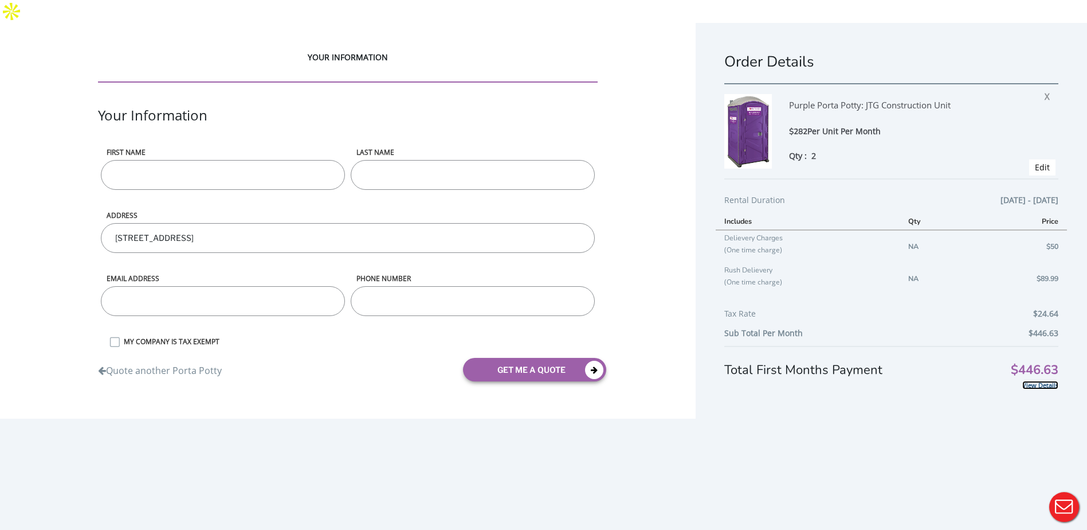
click at [1028, 381] on link "View Details" at bounding box center [1040, 385] width 36 height 9
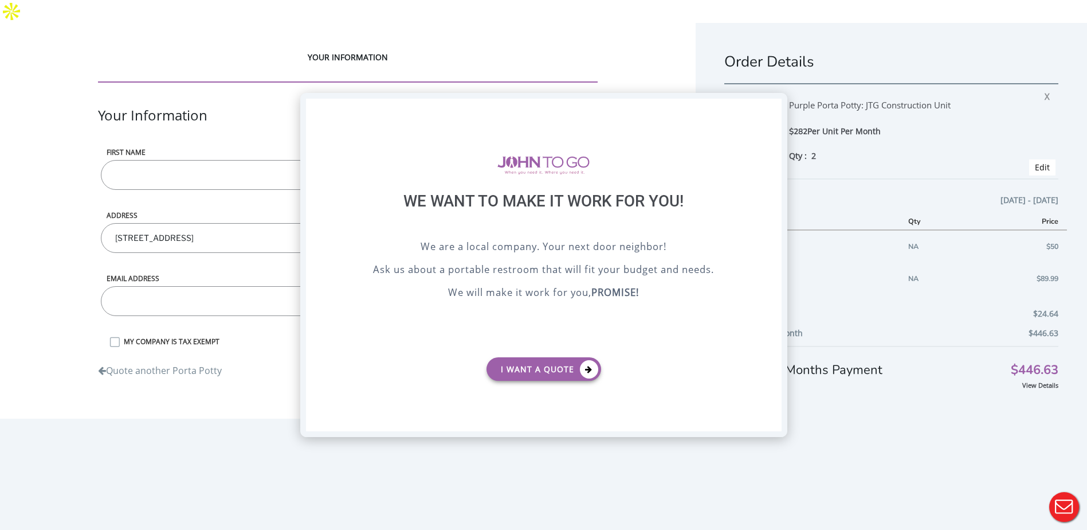
click at [771, 107] on div "X" at bounding box center [772, 108] width 18 height 19
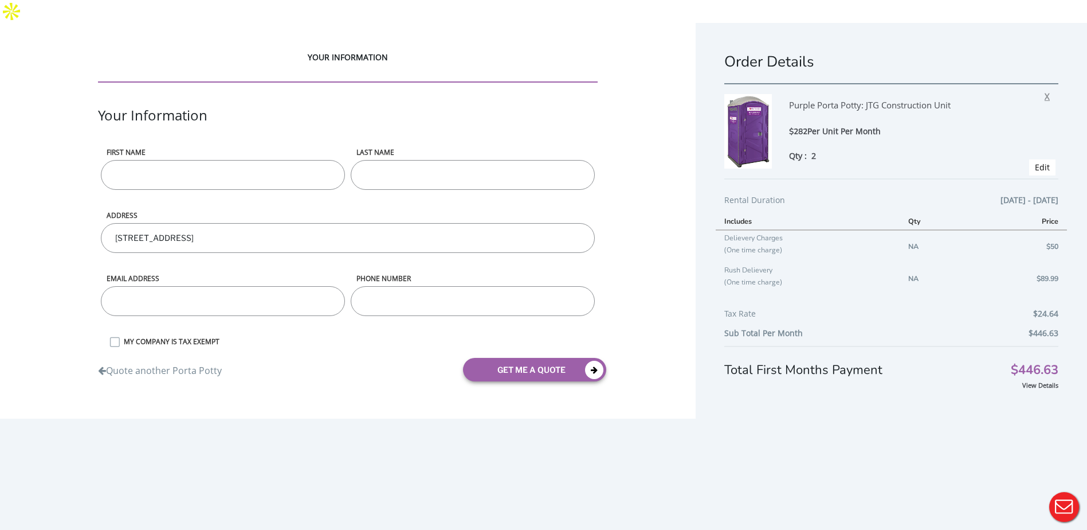
click at [1045, 87] on span "X" at bounding box center [1050, 94] width 11 height 15
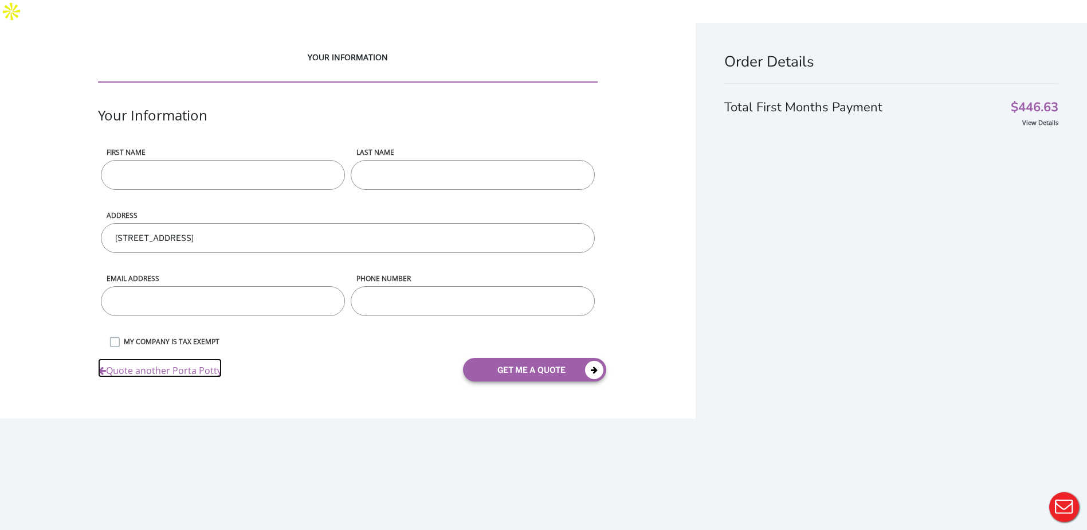
click at [109, 358] on link "Quote another Porta Potty" at bounding box center [160, 367] width 124 height 19
